Goal: Transaction & Acquisition: Obtain resource

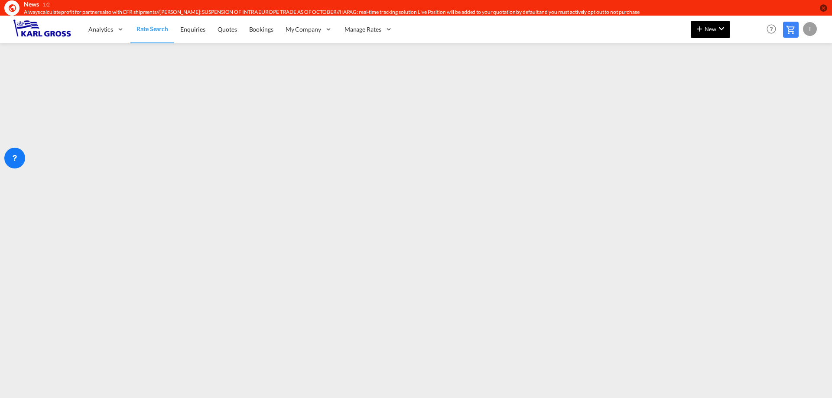
click at [721, 36] on button "New" at bounding box center [710, 29] width 39 height 17
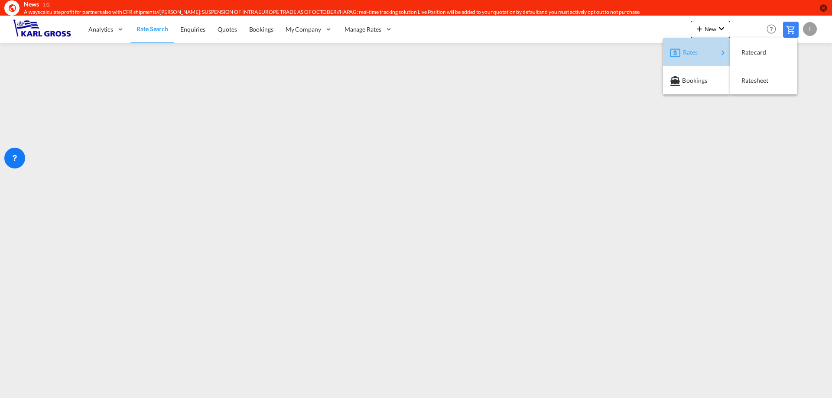
click at [713, 57] on div "Rates" at bounding box center [700, 53] width 35 height 22
click at [757, 84] on div "Ratesheet" at bounding box center [758, 81] width 32 height 22
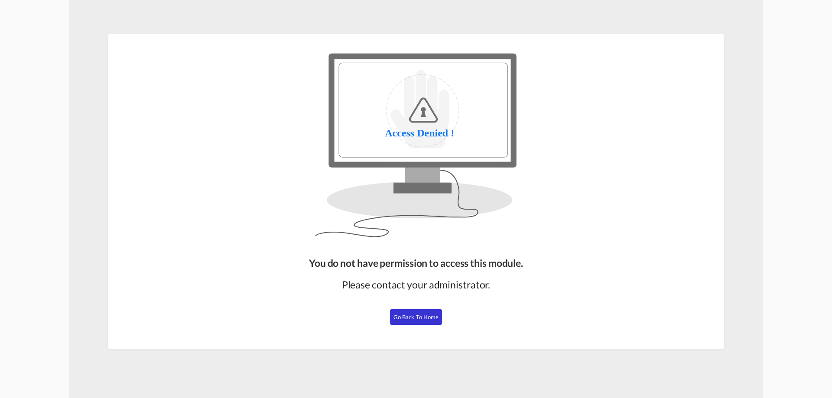
click at [407, 319] on span "Go Back to Home" at bounding box center [417, 317] width 46 height 7
